Goal: Task Accomplishment & Management: Complete application form

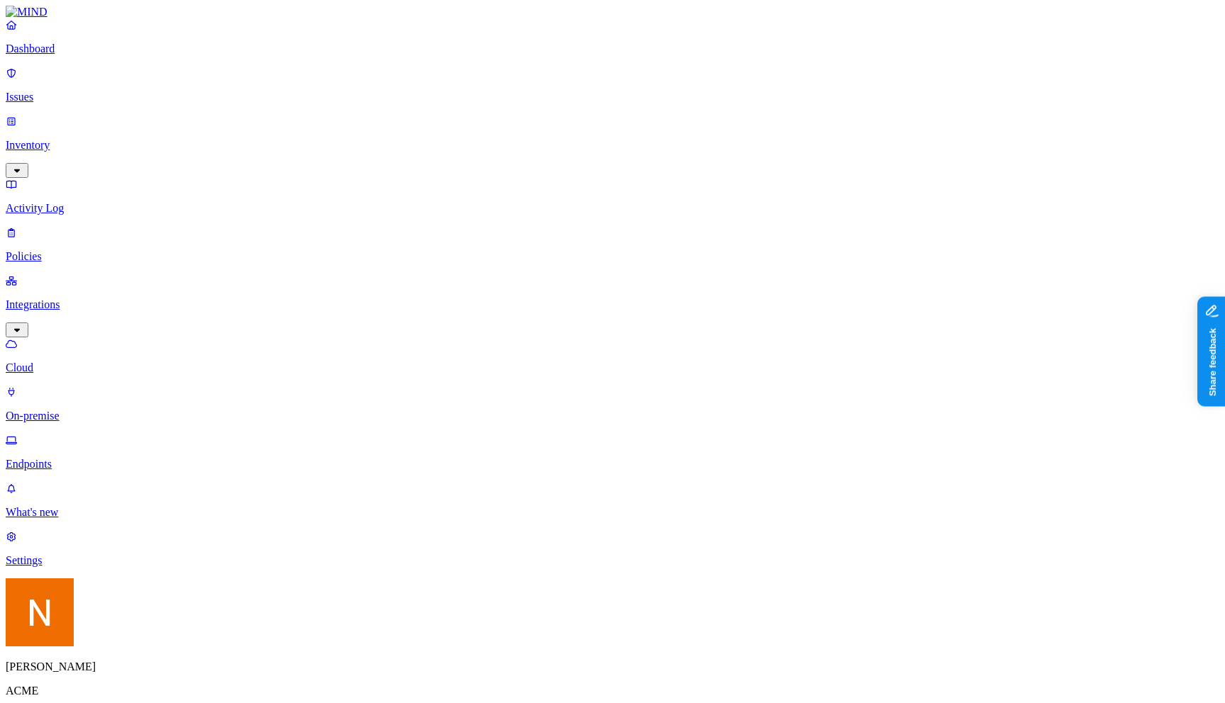
click at [77, 139] on p "Inventory" at bounding box center [613, 145] width 1214 height 13
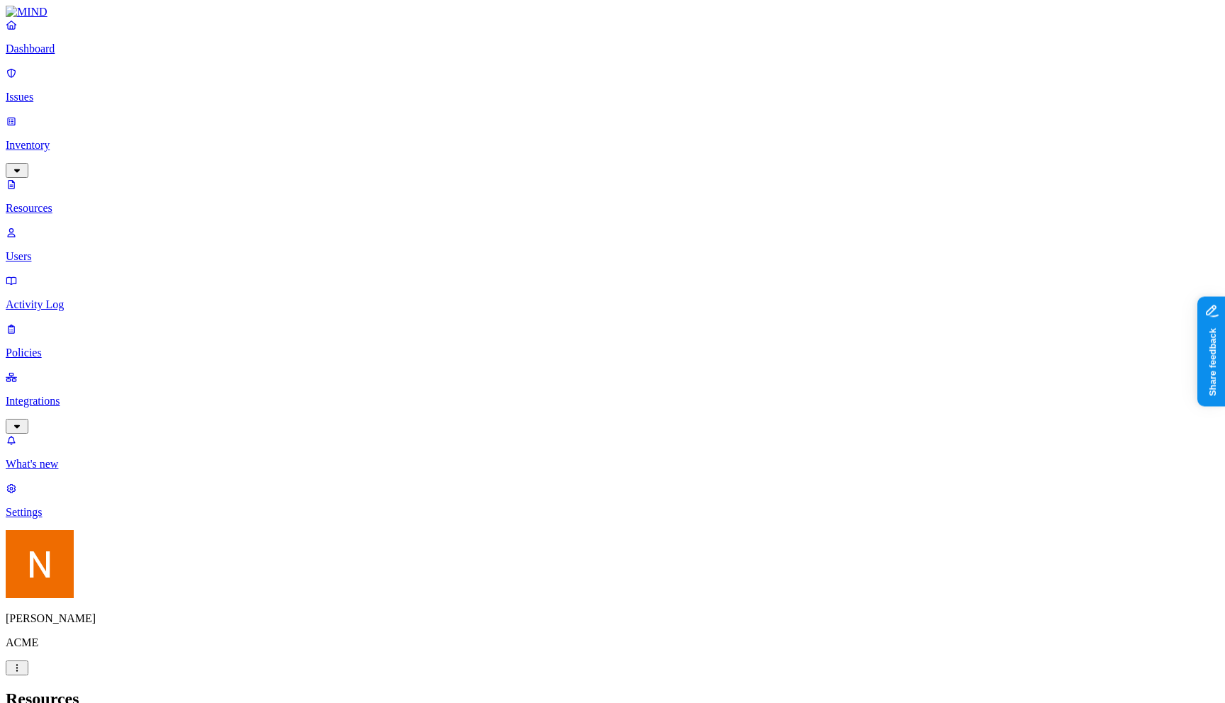
click at [77, 91] on p "Issues" at bounding box center [613, 97] width 1214 height 13
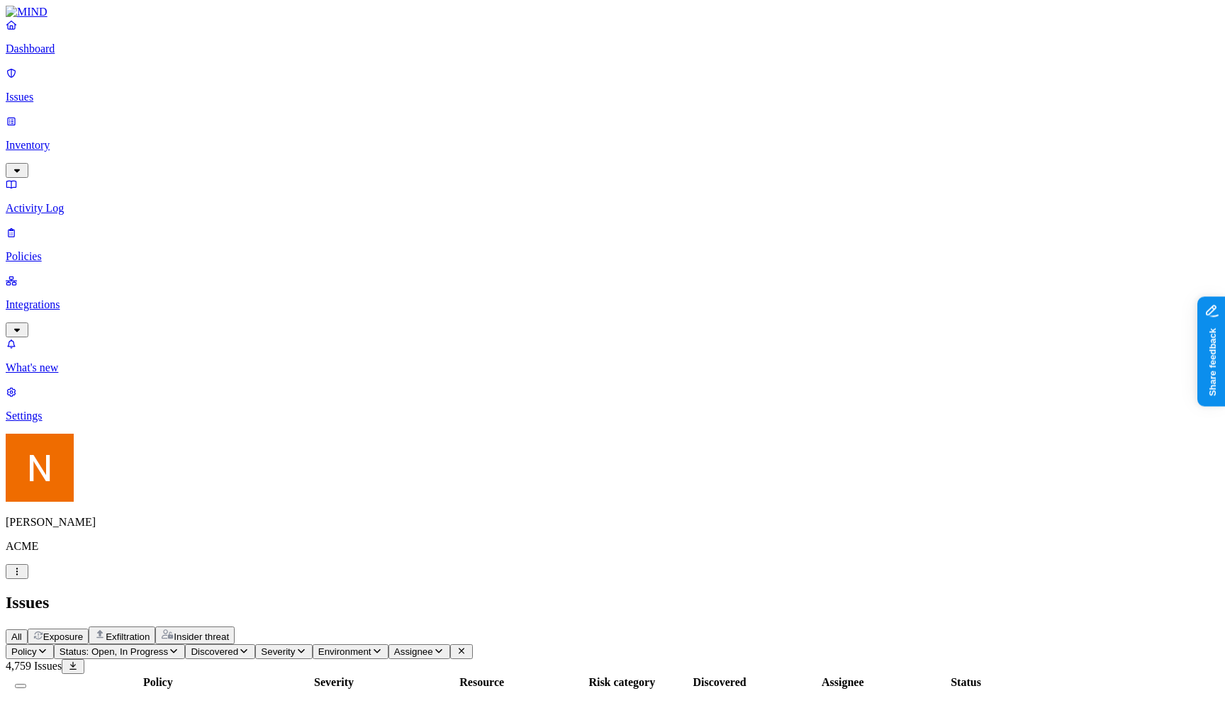
click at [85, 121] on link "Inventory" at bounding box center [613, 145] width 1214 height 61
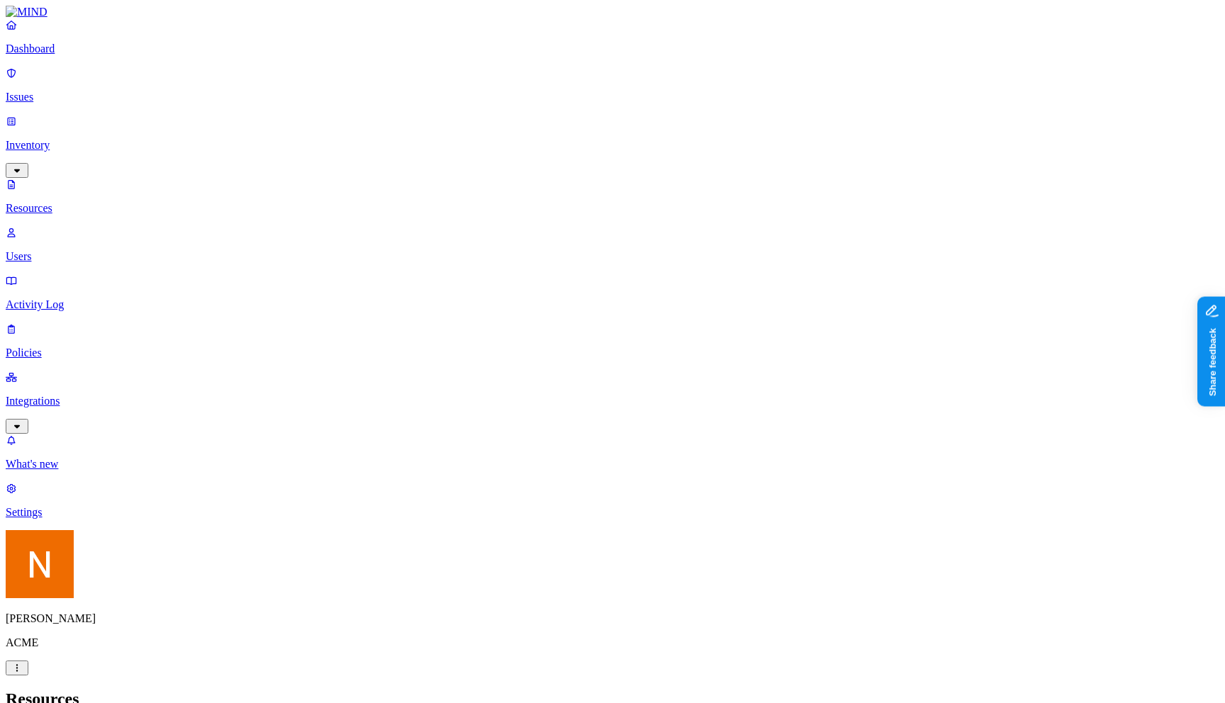
click at [104, 250] on p "Users" at bounding box center [613, 256] width 1214 height 13
click at [52, 299] on p "Activity Log" at bounding box center [613, 305] width 1214 height 13
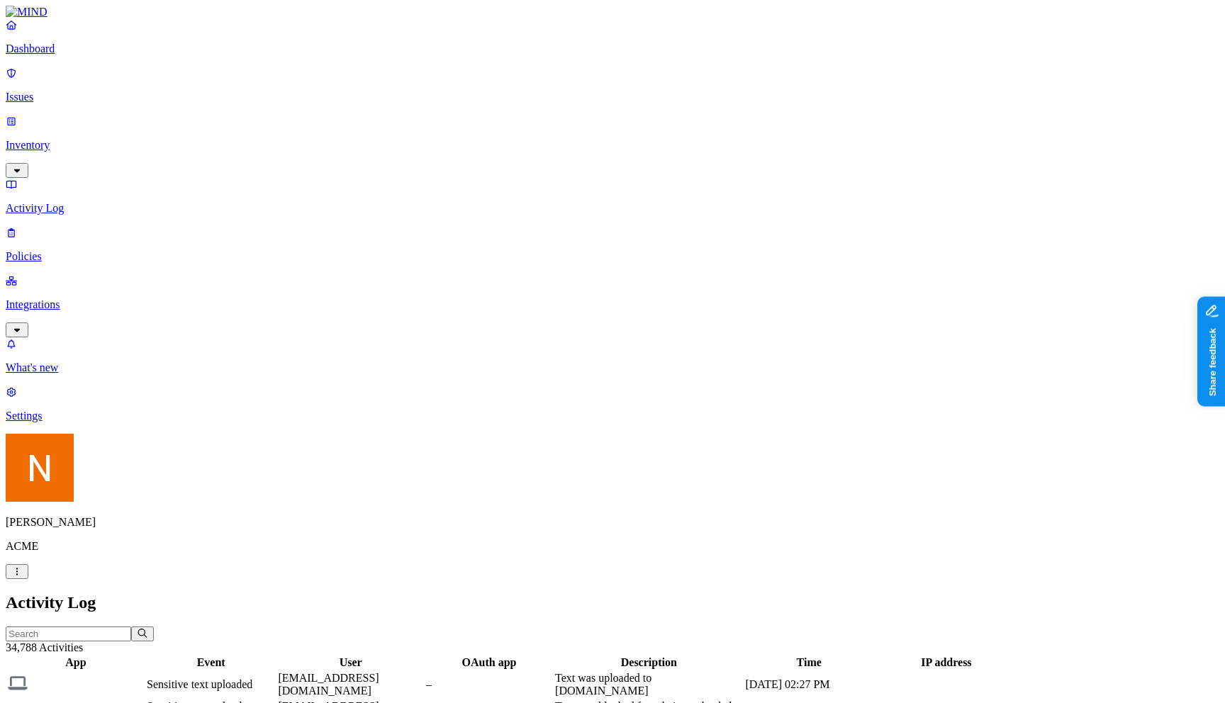
scroll to position [111, 0]
click at [67, 250] on p "Policies" at bounding box center [613, 256] width 1214 height 13
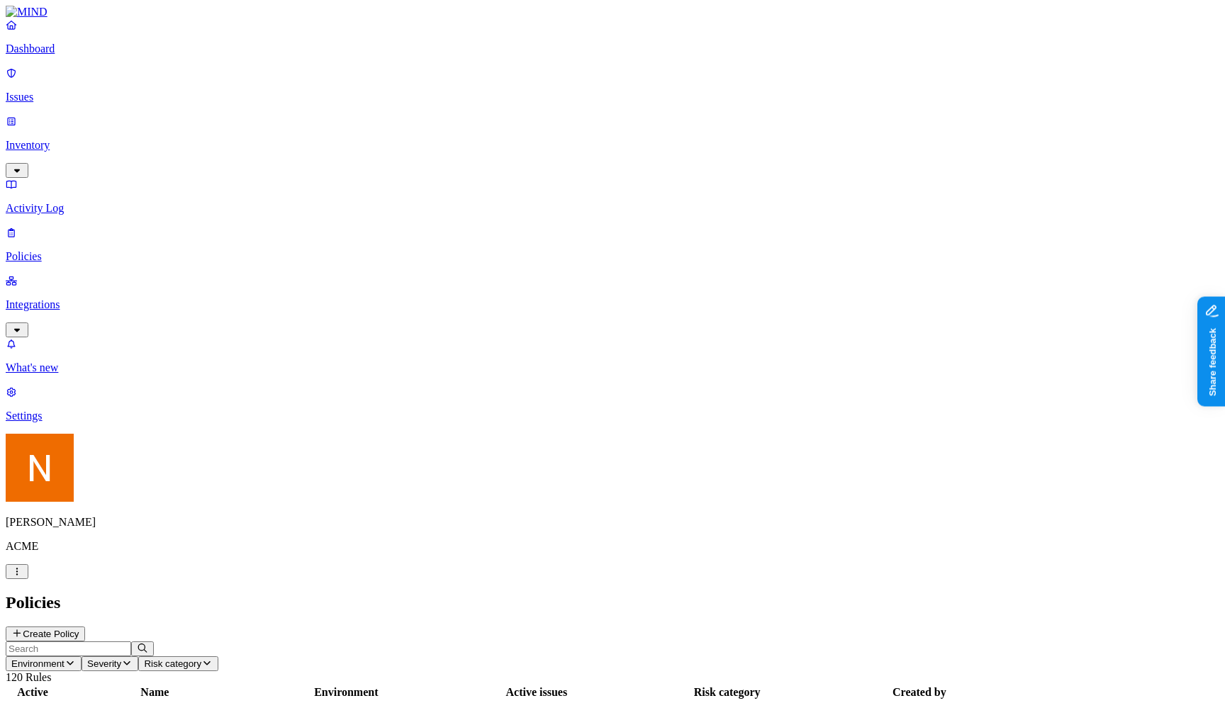
click at [80, 95] on link "Issues" at bounding box center [613, 85] width 1214 height 37
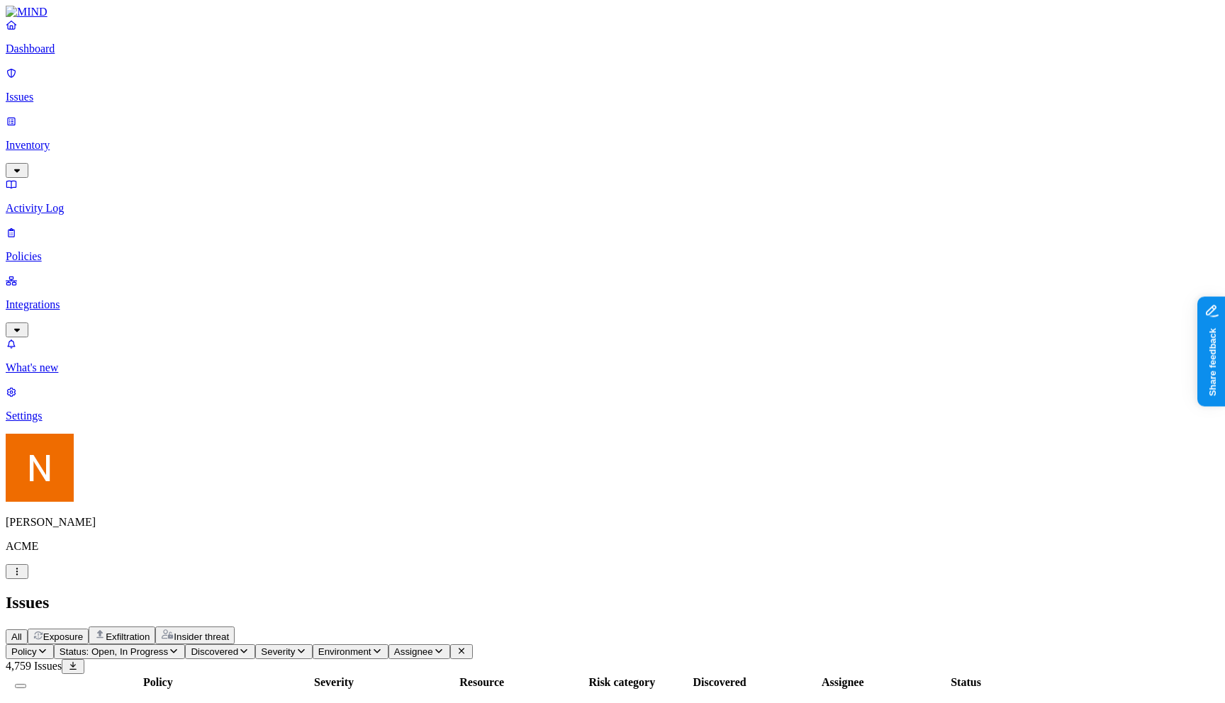
click at [77, 139] on p "Inventory" at bounding box center [613, 145] width 1214 height 13
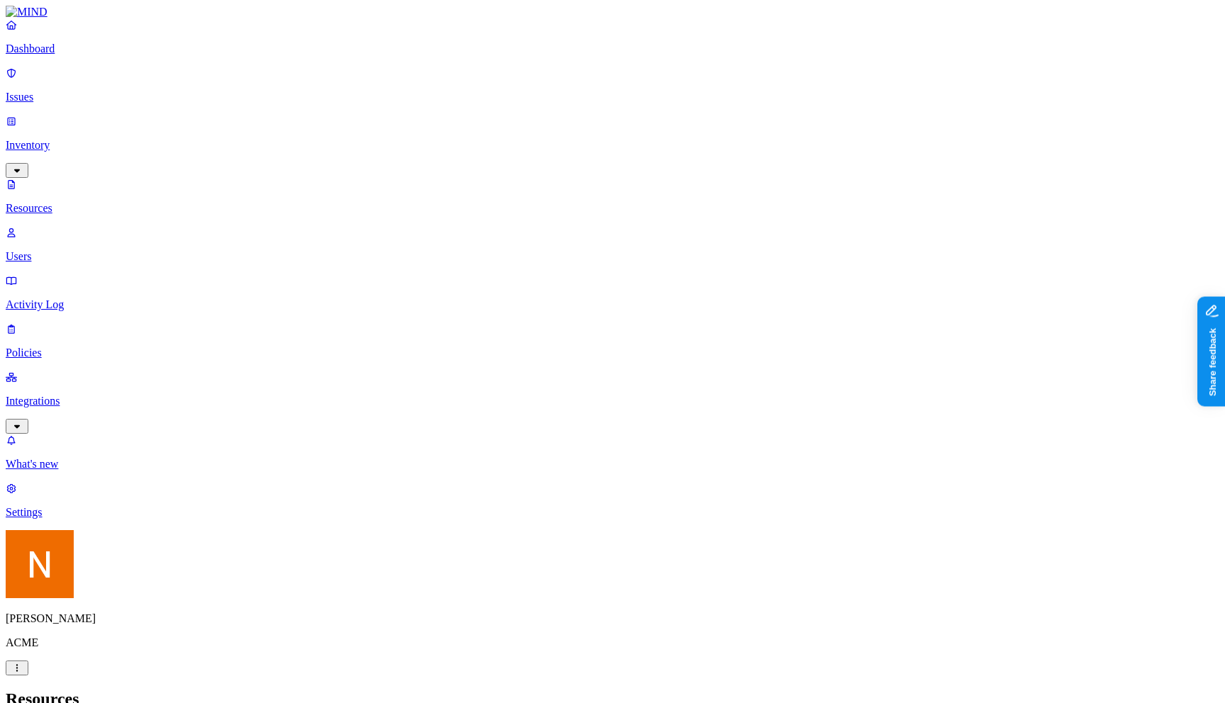
click at [58, 250] on p "Users" at bounding box center [613, 256] width 1214 height 13
click at [67, 202] on p "Resources" at bounding box center [613, 208] width 1214 height 13
click at [64, 77] on link "Issues" at bounding box center [613, 85] width 1214 height 37
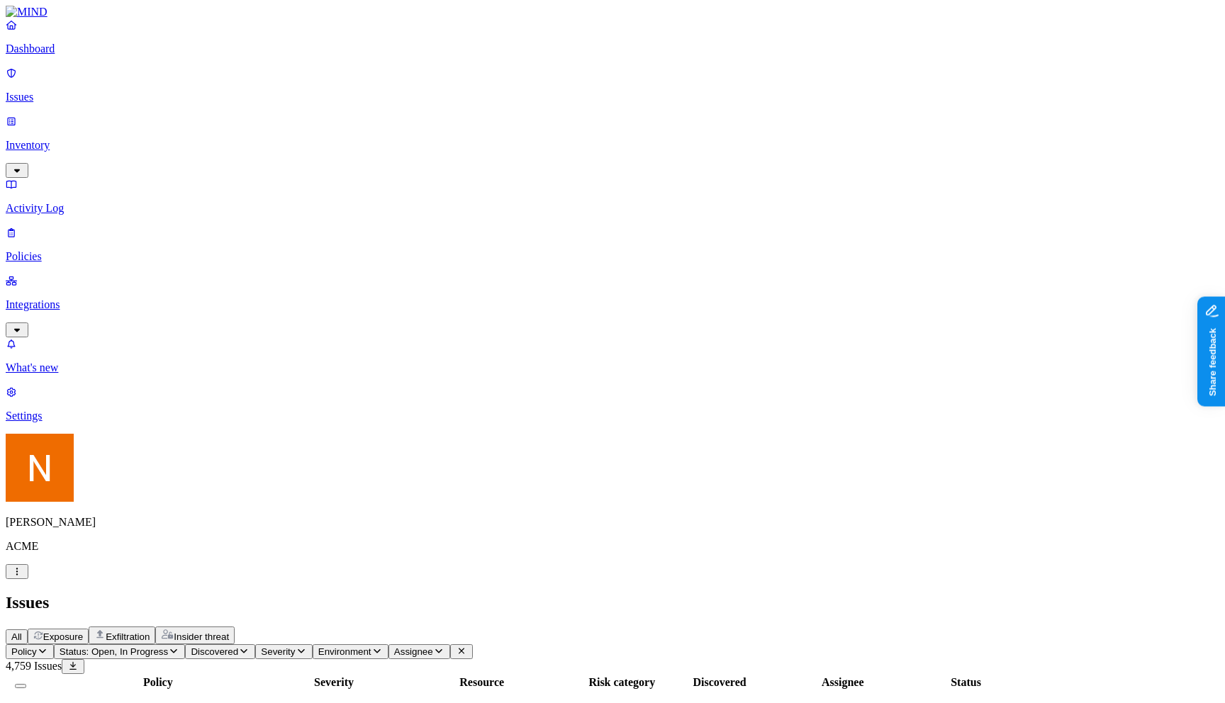
click at [96, 202] on p "Activity Log" at bounding box center [613, 208] width 1214 height 13
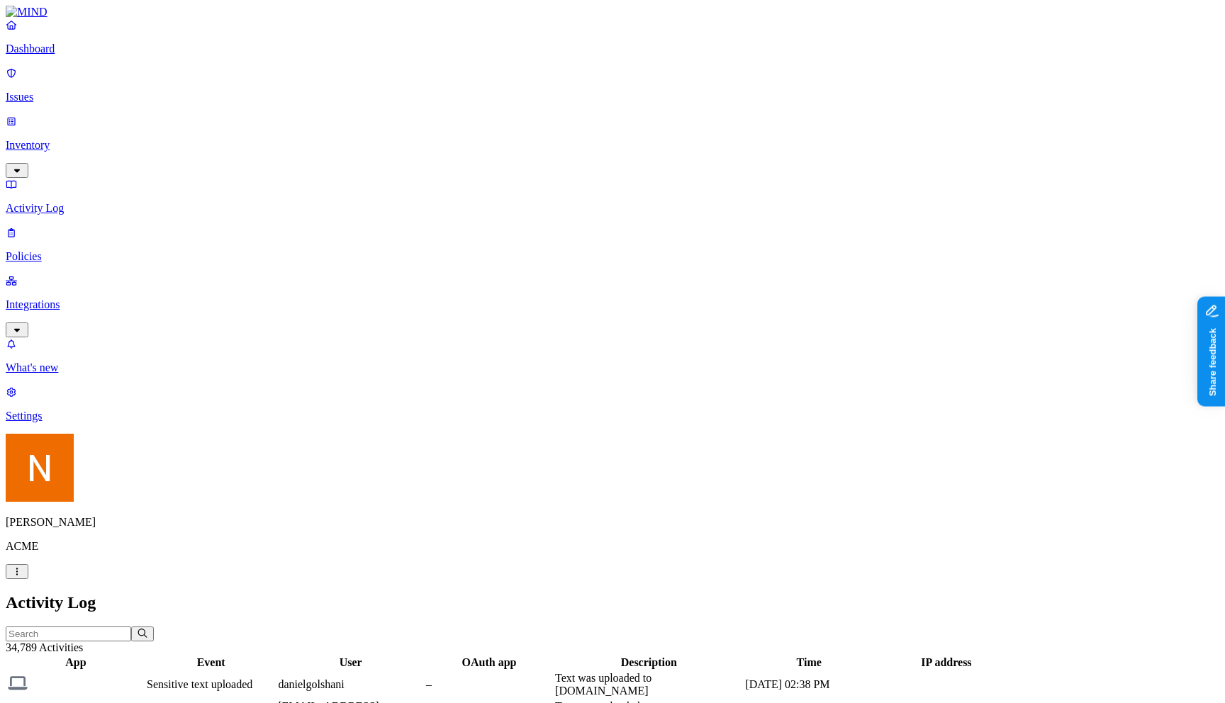
click at [94, 250] on p "Policies" at bounding box center [613, 256] width 1214 height 13
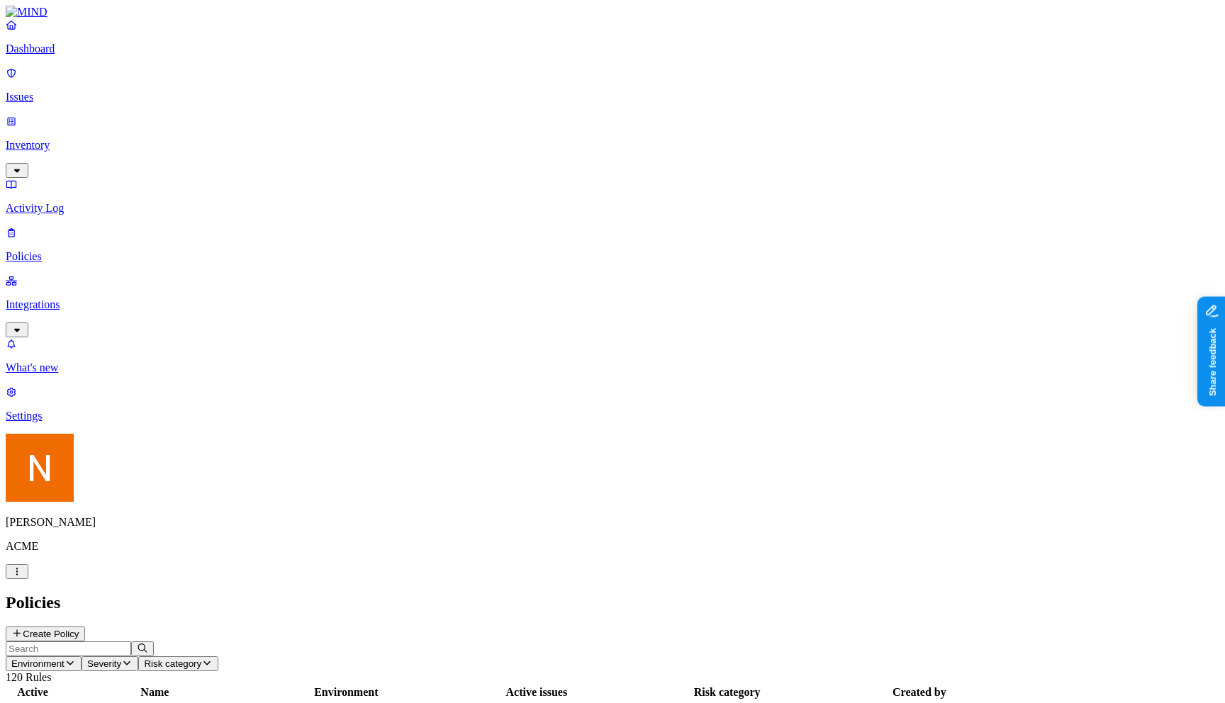
click at [85, 627] on button "Create Policy" at bounding box center [45, 634] width 79 height 15
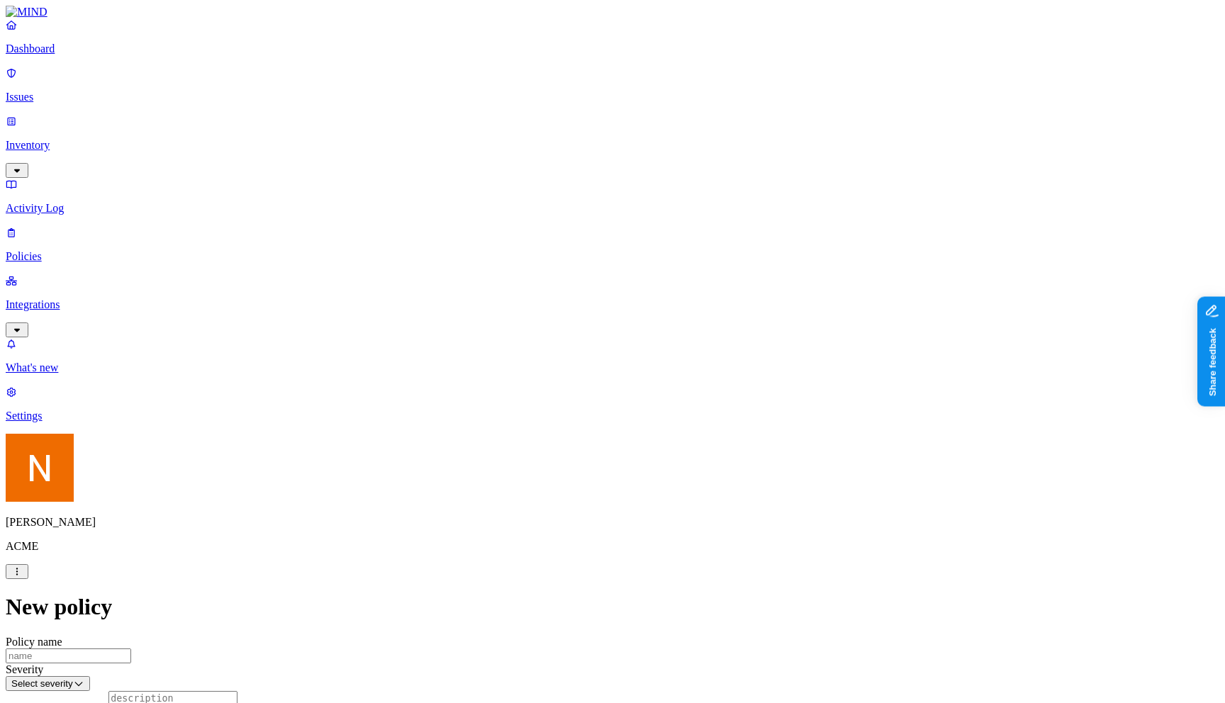
click at [238, 691] on textarea "Description (Optional)" at bounding box center [172, 704] width 129 height 26
click at [131, 649] on input "Policy name" at bounding box center [69, 656] width 126 height 15
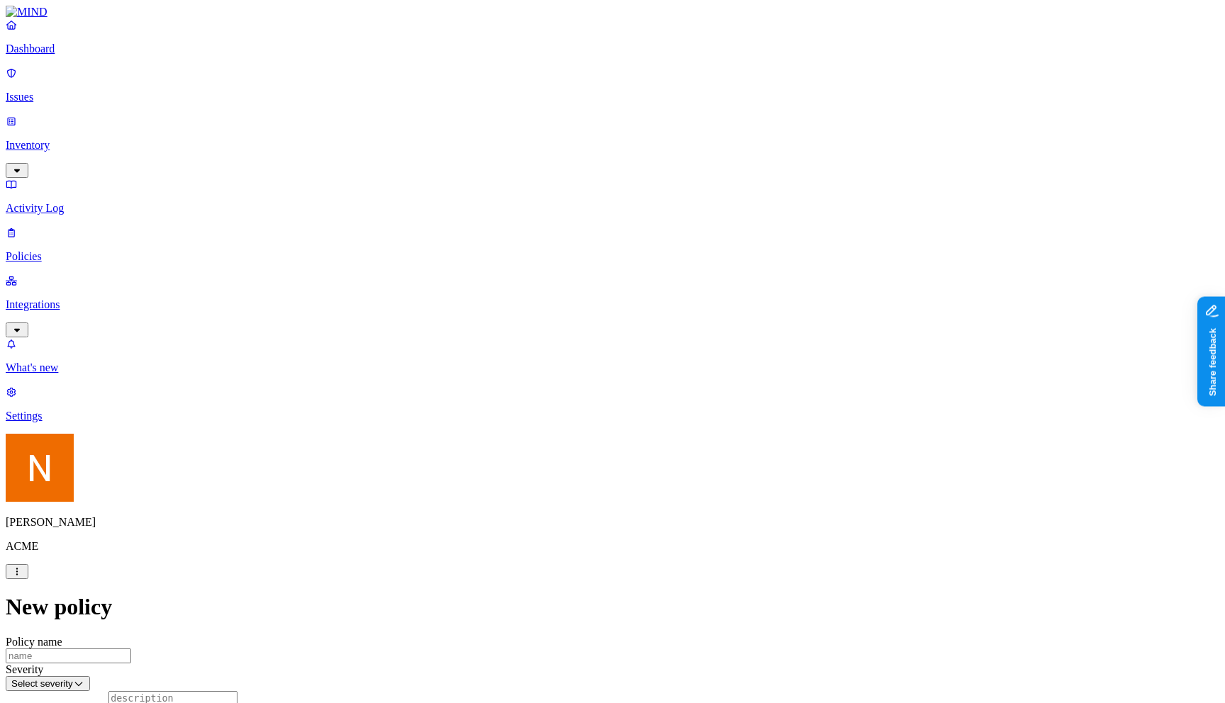
scroll to position [121, 0]
click at [238, 691] on textarea "Description (Optional)" at bounding box center [172, 704] width 129 height 26
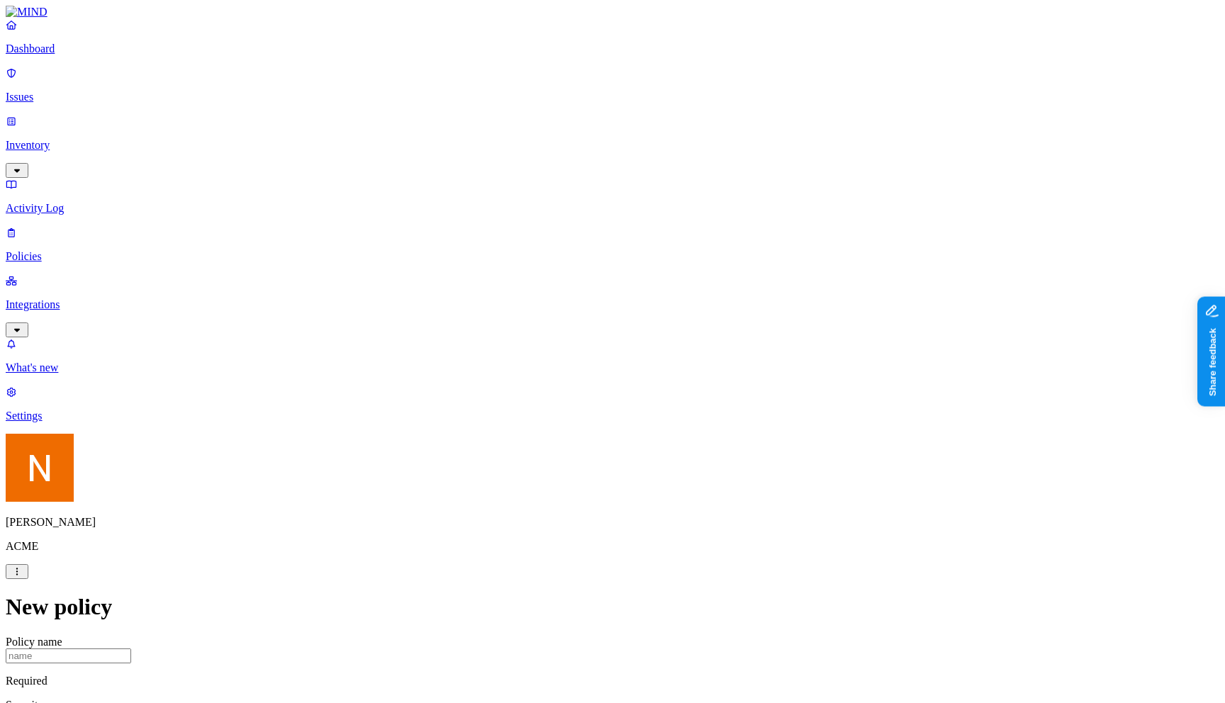
scroll to position [0, 0]
click at [131, 649] on input "Policy name" at bounding box center [69, 656] width 126 height 15
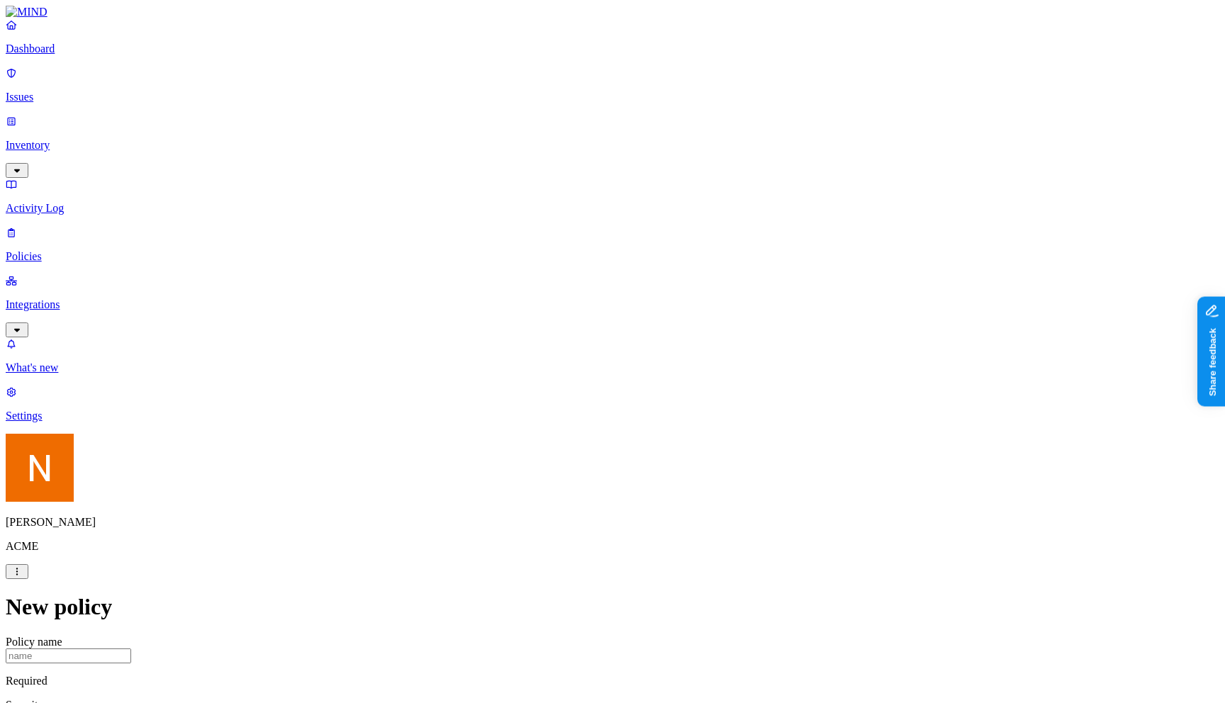
click at [80, 299] on p "Integrations" at bounding box center [613, 305] width 1214 height 13
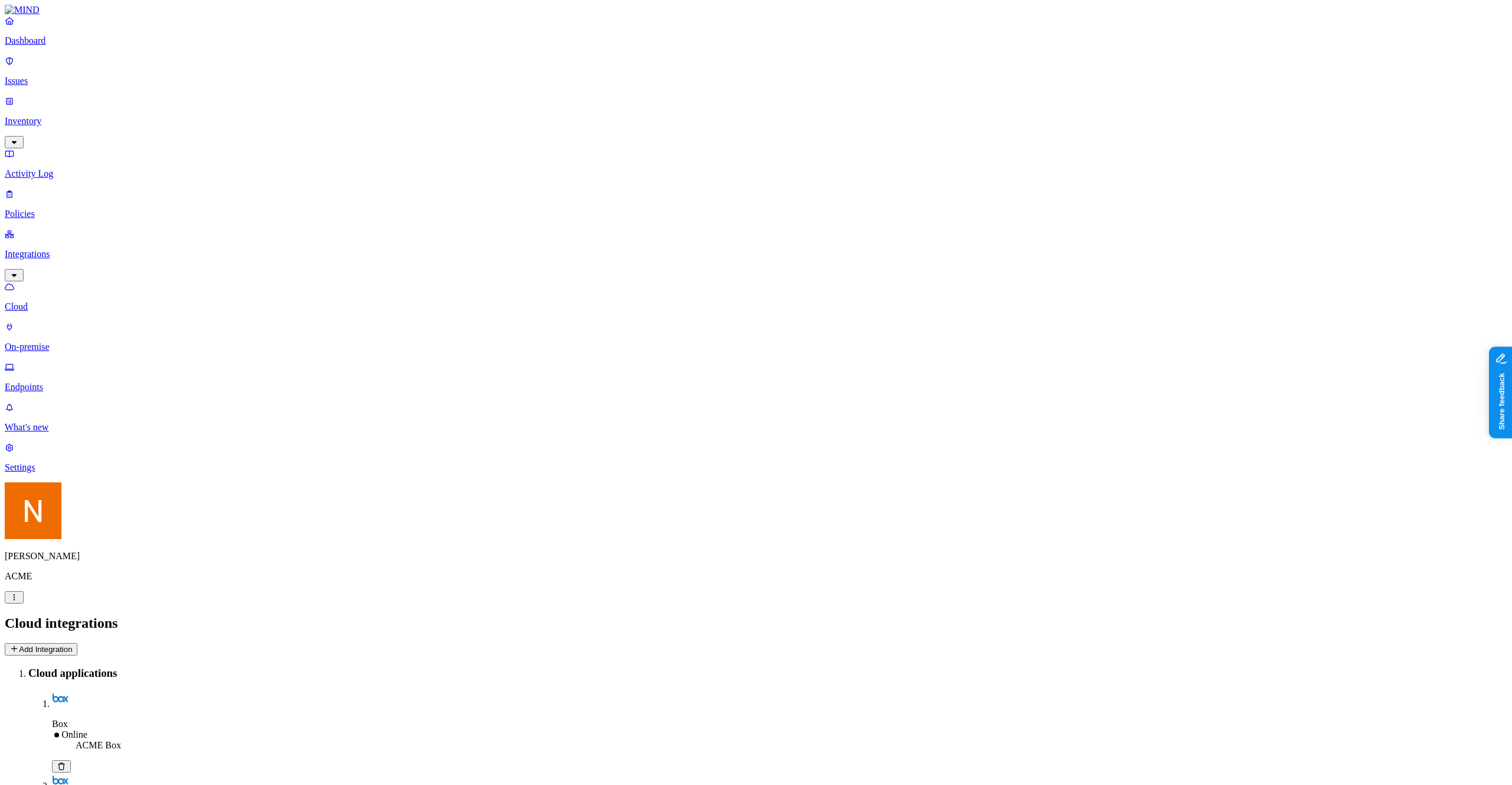
click at [62, 76] on p "Issues" at bounding box center [756, 81] width 1503 height 11
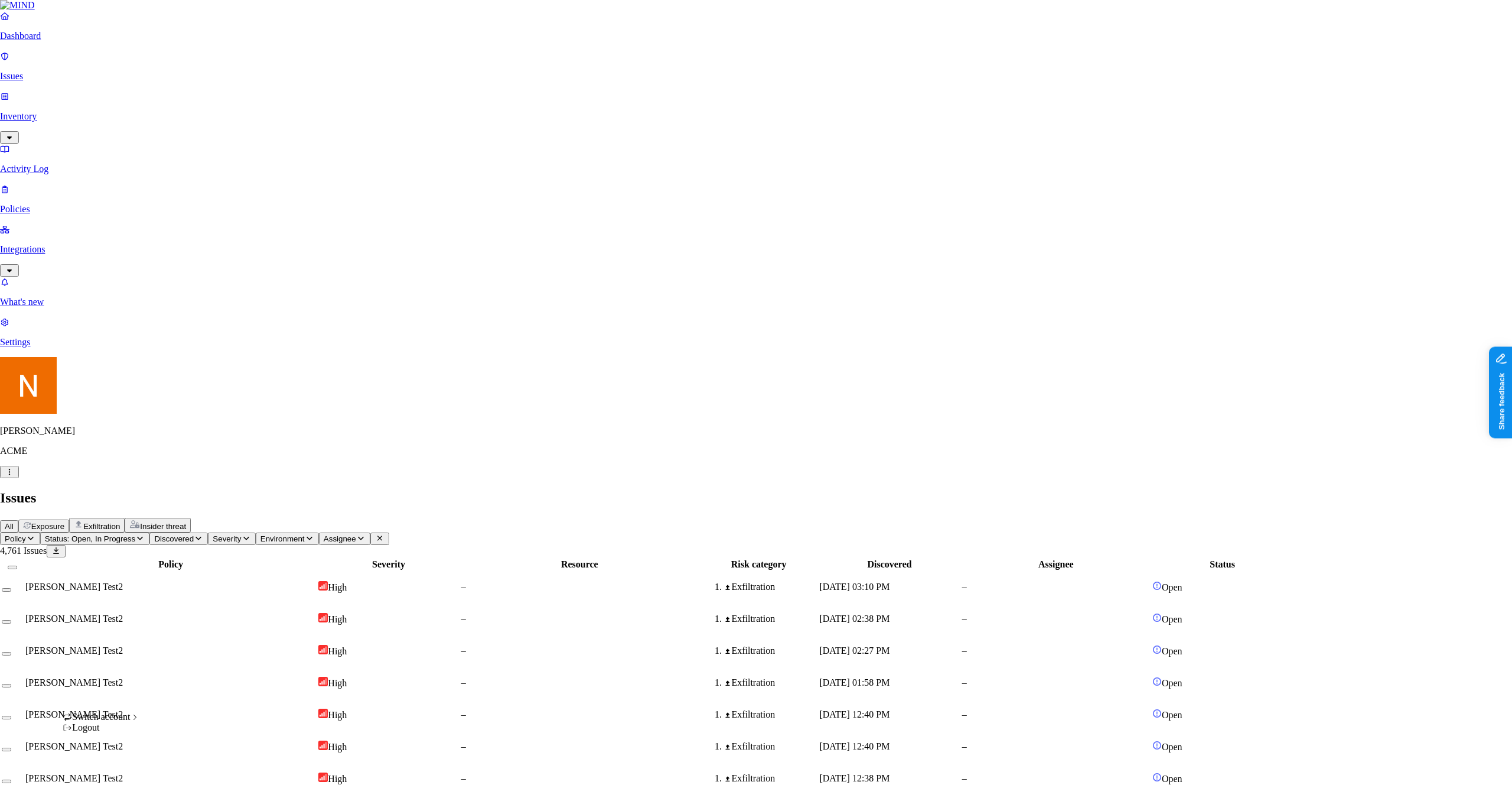
click at [112, 768] on html "Dashboard Issues Inventory Activity Log Policies Integrations What's new 1 Sett…" at bounding box center [756, 790] width 1512 height 1580
